Goal: Find specific page/section: Find specific page/section

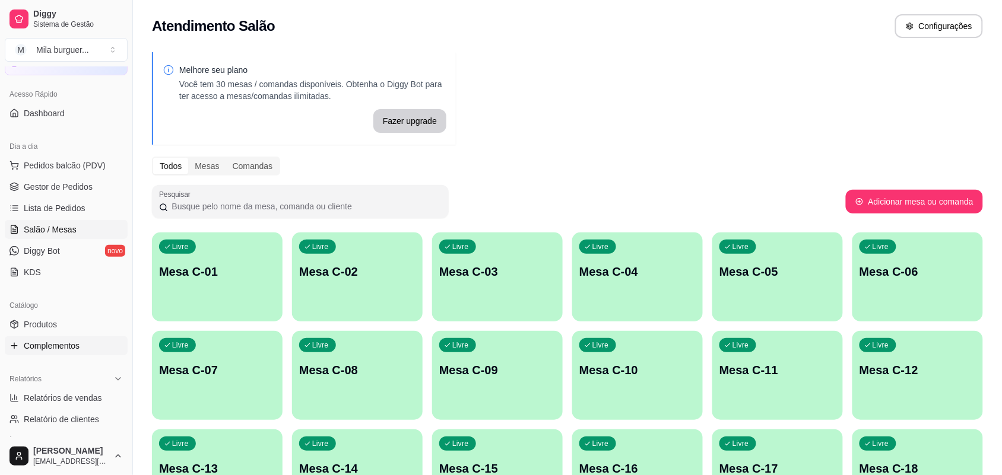
scroll to position [148, 0]
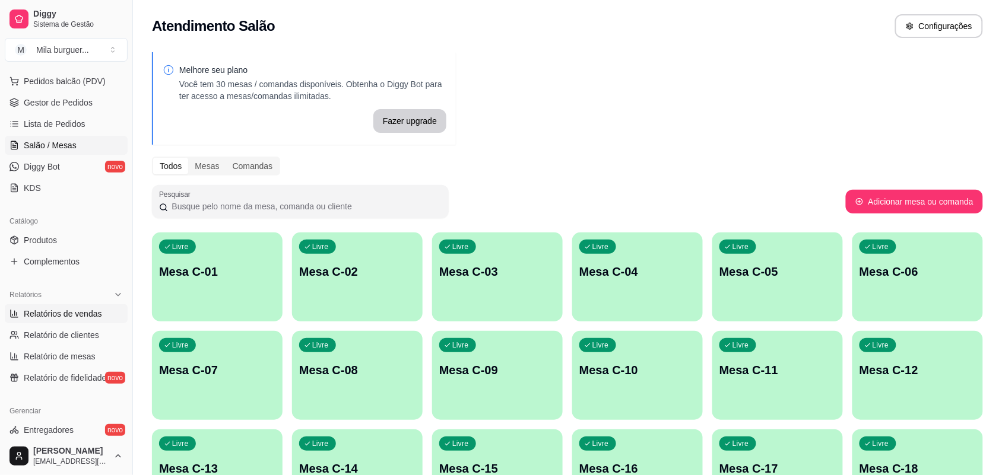
click at [66, 309] on span "Relatórios de vendas" at bounding box center [63, 314] width 78 height 12
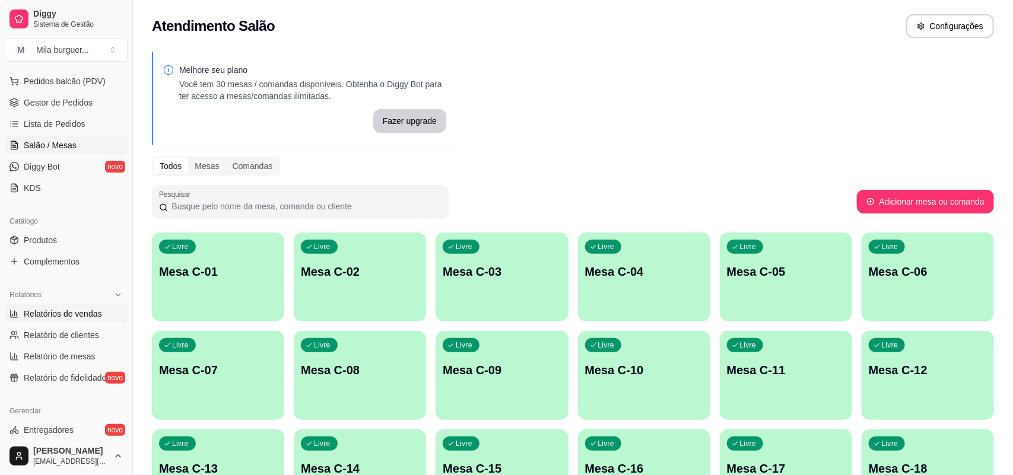
select select "ALL"
select select "0"
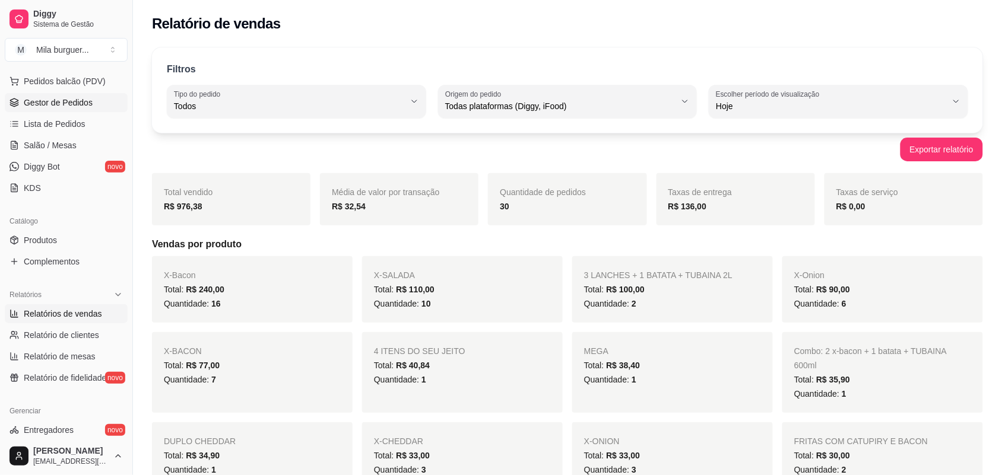
click at [64, 99] on span "Gestor de Pedidos" at bounding box center [58, 103] width 69 height 12
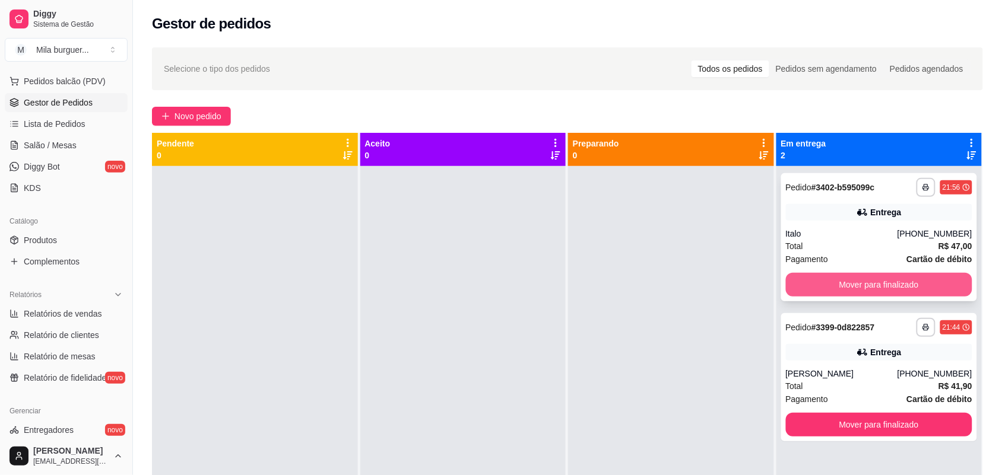
click at [849, 277] on button "Mover para finalizado" at bounding box center [879, 285] width 187 height 24
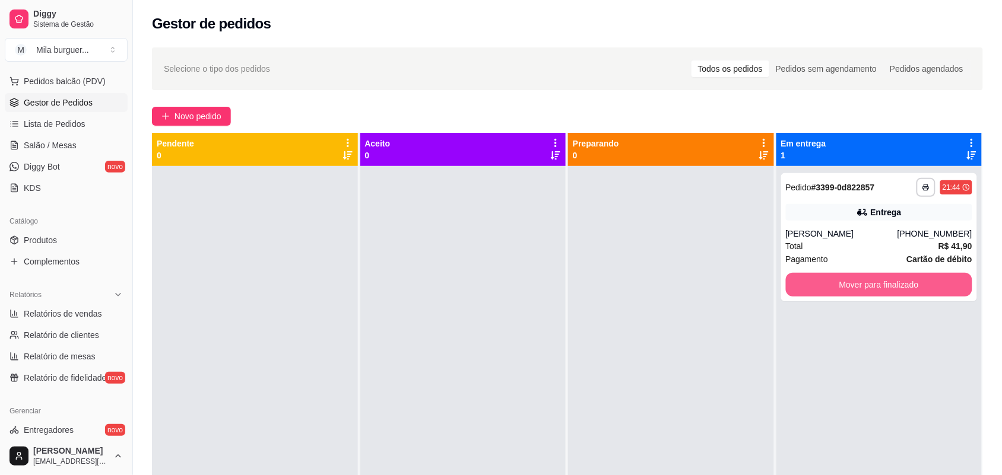
click at [847, 283] on button "Mover para finalizado" at bounding box center [879, 285] width 187 height 24
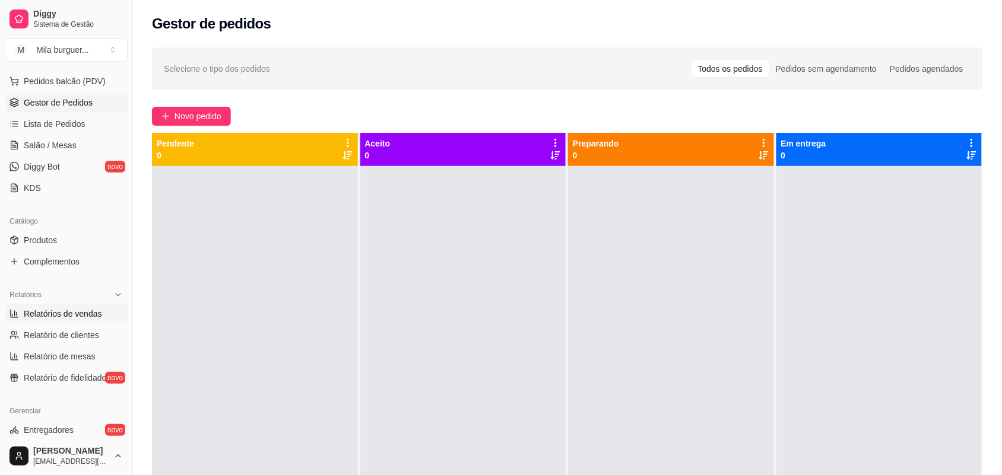
click at [61, 313] on span "Relatórios de vendas" at bounding box center [63, 314] width 78 height 12
select select "ALL"
select select "0"
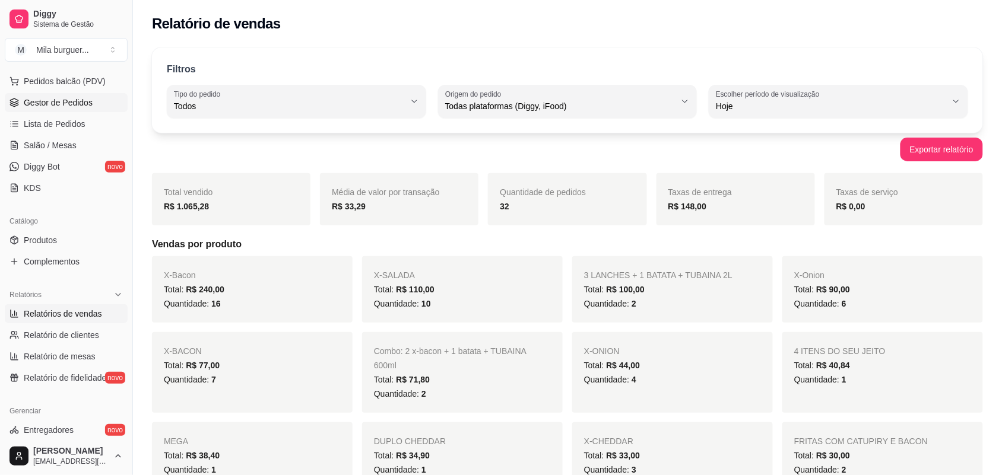
click at [50, 98] on span "Gestor de Pedidos" at bounding box center [58, 103] width 69 height 12
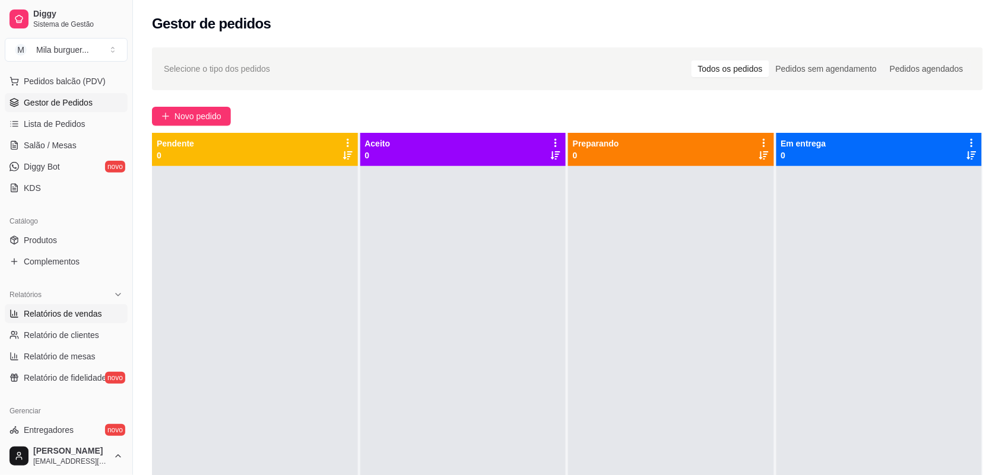
click at [64, 313] on span "Relatórios de vendas" at bounding box center [63, 314] width 78 height 12
select select "ALL"
select select "0"
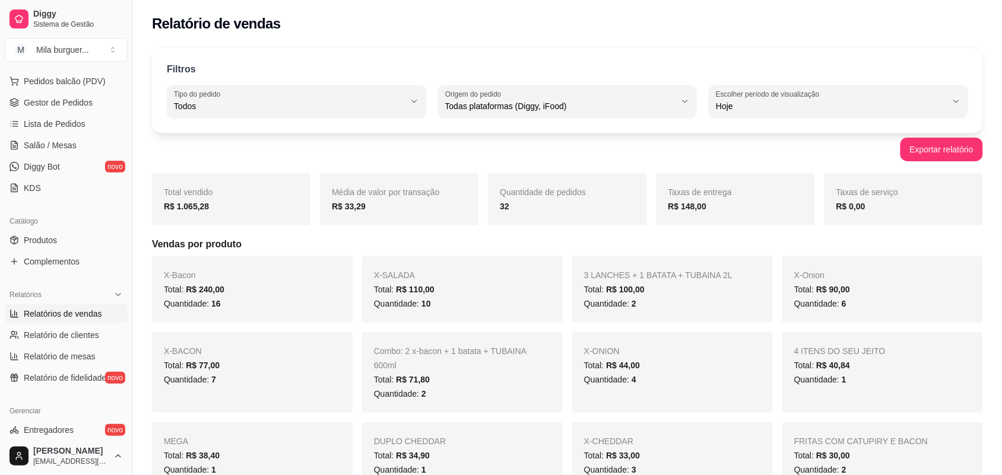
click at [677, 201] on div "R$ 148,00" at bounding box center [735, 206] width 135 height 14
click at [687, 207] on strong "R$ 148,00" at bounding box center [687, 206] width 39 height 9
click at [720, 204] on div "R$ 148,00" at bounding box center [735, 206] width 135 height 14
